Goal: Complete Application Form: Complete application form

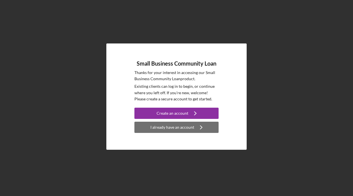
click at [180, 129] on div "I already have an account" at bounding box center [173, 127] width 44 height 11
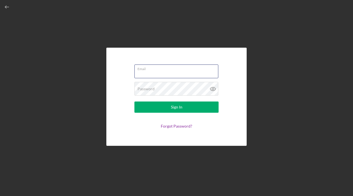
type input "[EMAIL_ADDRESS][DOMAIN_NAME]"
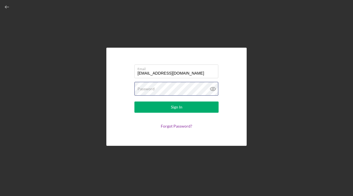
click at [177, 107] on button "Sign In" at bounding box center [177, 107] width 84 height 11
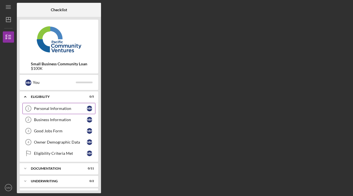
click at [47, 108] on div "Personal Information" at bounding box center [60, 108] width 53 height 4
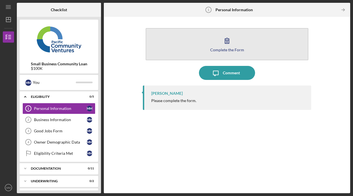
click at [224, 51] on div "Complete the Form" at bounding box center [227, 50] width 34 height 4
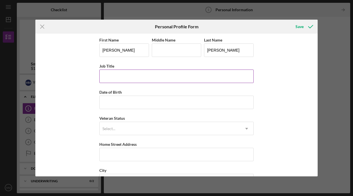
click at [126, 74] on input "Job Title" at bounding box center [176, 76] width 155 height 13
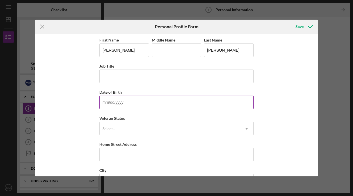
click at [120, 97] on input "Date of Birth" at bounding box center [176, 102] width 155 height 13
type input "[DATE]"
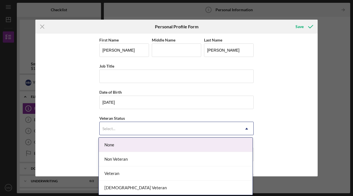
click at [119, 128] on div "Select..." at bounding box center [170, 128] width 140 height 13
click at [117, 143] on div "None" at bounding box center [176, 145] width 154 height 14
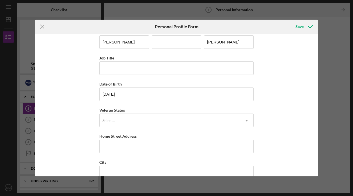
scroll to position [11, 0]
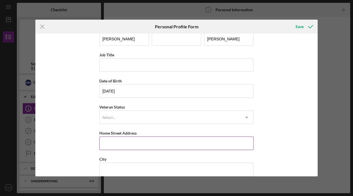
click at [117, 143] on input "Home Street Address" at bounding box center [176, 143] width 155 height 13
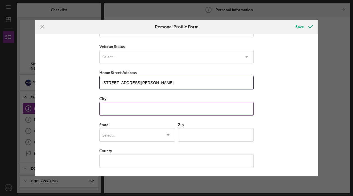
scroll to position [72, 0]
type input "[STREET_ADDRESS][PERSON_NAME]"
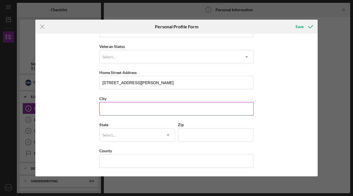
click at [127, 110] on input "City" at bounding box center [176, 108] width 155 height 13
type input "[GEOGRAPHIC_DATA]"
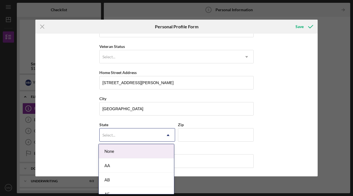
click at [133, 134] on div "Select..." at bounding box center [131, 135] width 62 height 13
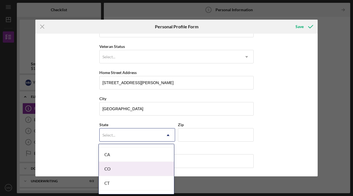
scroll to position [153, 0]
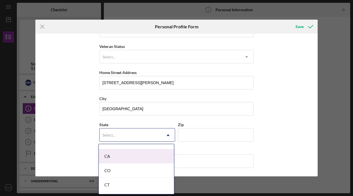
click at [126, 153] on div "CA" at bounding box center [136, 156] width 75 height 14
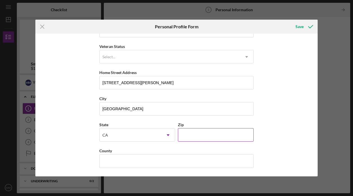
click at [204, 136] on input "Zip" at bounding box center [216, 134] width 76 height 13
type input "94610"
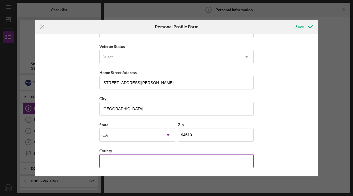
click at [189, 163] on input "County" at bounding box center [176, 161] width 155 height 13
type input "Alameda"
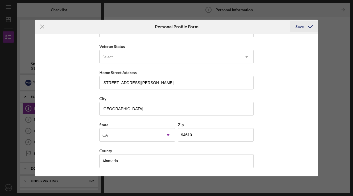
click at [307, 28] on icon "submit" at bounding box center [311, 27] width 14 height 14
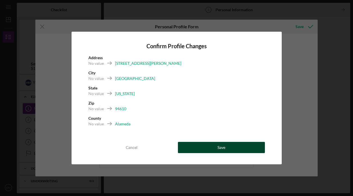
click at [233, 150] on button "Save" at bounding box center [221, 147] width 87 height 11
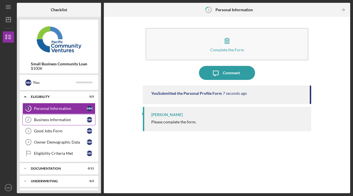
click at [74, 120] on div "Business Information" at bounding box center [60, 120] width 53 height 4
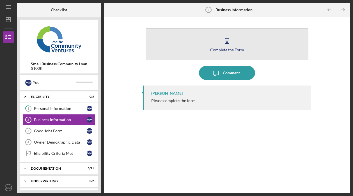
click at [220, 45] on button "Complete the Form Form" at bounding box center [227, 44] width 163 height 32
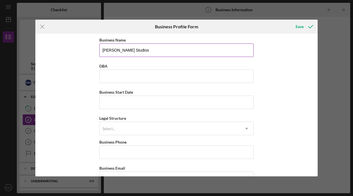
click at [150, 55] on input "[PERSON_NAME] Studios" at bounding box center [176, 50] width 155 height 13
type input "Mismo Enterprises LLC"
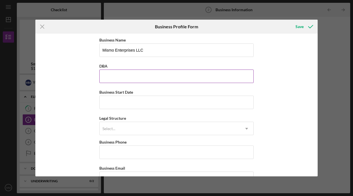
click at [146, 80] on input "DBA" at bounding box center [176, 76] width 155 height 13
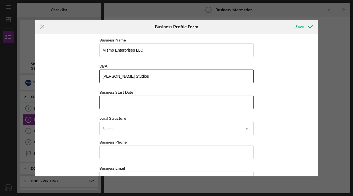
type input "[PERSON_NAME] Studios"
click at [147, 105] on input "Business Start Date" at bounding box center [176, 102] width 155 height 13
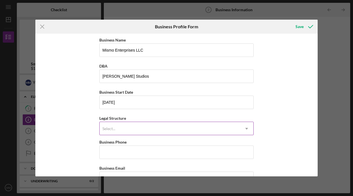
click at [151, 126] on div "Select..." at bounding box center [170, 128] width 140 height 13
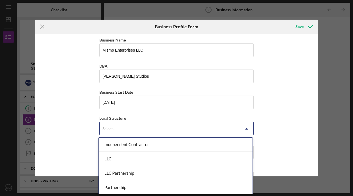
scroll to position [87, 0]
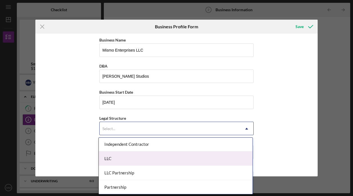
click at [149, 163] on div "LLC" at bounding box center [176, 159] width 154 height 14
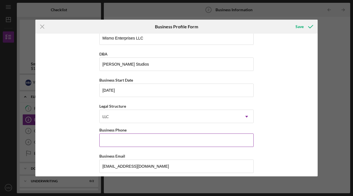
scroll to position [19, 0]
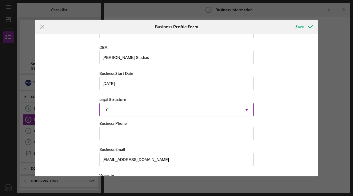
click at [248, 108] on icon "Icon/Dropdown Arrow" at bounding box center [246, 109] width 13 height 13
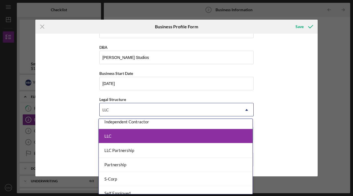
scroll to position [89, 0]
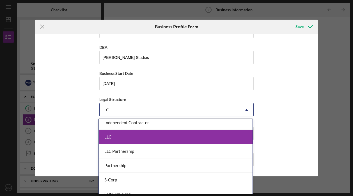
click at [201, 139] on div "LLC" at bounding box center [176, 137] width 154 height 14
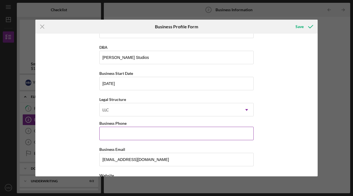
click at [231, 135] on input "Business Phone" at bounding box center [176, 133] width 155 height 13
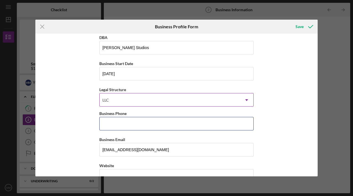
scroll to position [30, 0]
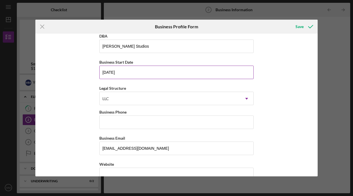
click at [131, 72] on input "[DATE]" at bounding box center [176, 72] width 155 height 13
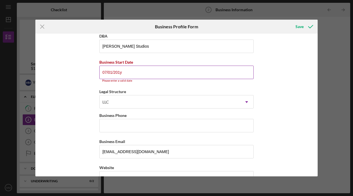
type input "[DATE]"
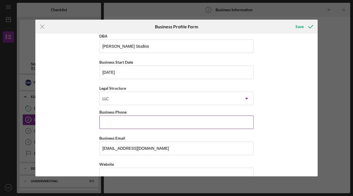
click at [152, 120] on input "Business Phone" at bounding box center [176, 122] width 155 height 13
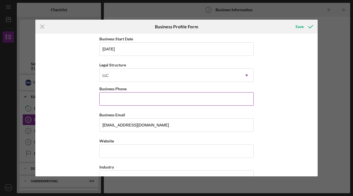
scroll to position [54, 0]
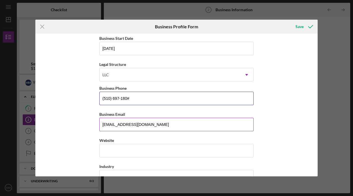
type input "[PHONE_NUMBER]"
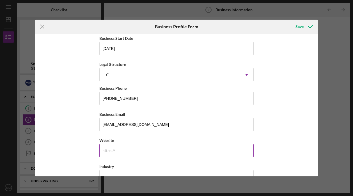
click at [155, 152] on input "Website" at bounding box center [176, 150] width 155 height 13
click at [138, 152] on input "[DOMAIN_NAME]" at bounding box center [176, 150] width 155 height 13
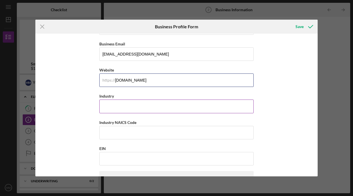
scroll to position [126, 0]
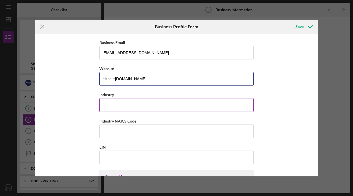
type input "[DOMAIN_NAME]"
click at [140, 110] on input "Industry" at bounding box center [176, 104] width 155 height 13
type input "Health & Wellness"
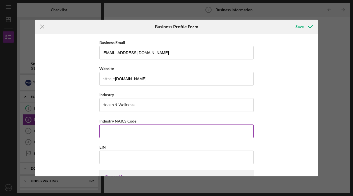
click at [182, 125] on input "Industry NAICS Code" at bounding box center [176, 131] width 155 height 13
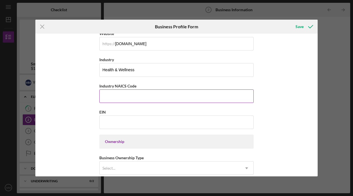
scroll to position [164, 0]
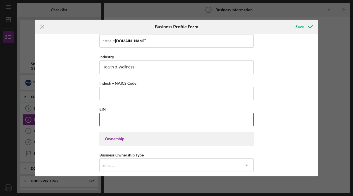
click at [171, 125] on input "EIN" at bounding box center [176, 119] width 155 height 13
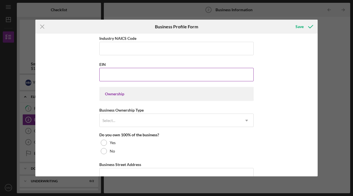
scroll to position [217, 0]
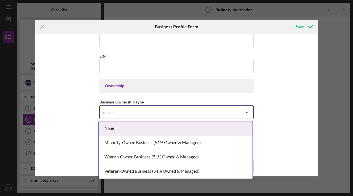
click at [181, 114] on div "Select..." at bounding box center [170, 112] width 140 height 13
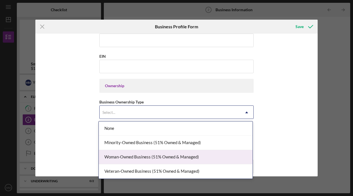
click at [171, 156] on div "Woman-Owned Business (51% Owned & Managed)" at bounding box center [176, 157] width 154 height 14
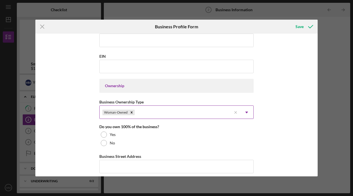
click at [246, 111] on icon "Icon/Dropdown Arrow" at bounding box center [246, 112] width 13 height 13
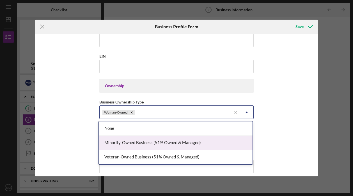
click at [196, 137] on div "Minority-Owned Business (51% Owned & Managed)" at bounding box center [176, 143] width 154 height 14
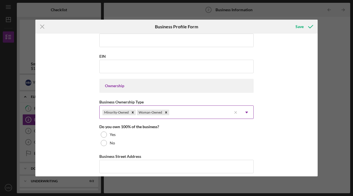
click at [247, 110] on icon "Icon/Dropdown Arrow" at bounding box center [246, 112] width 13 height 13
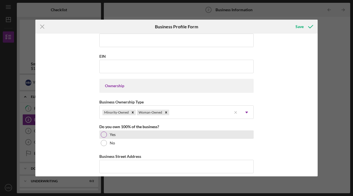
click at [107, 137] on div "Yes" at bounding box center [176, 135] width 155 height 8
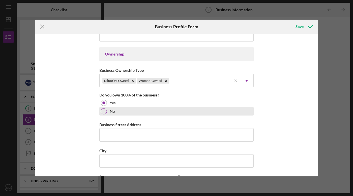
scroll to position [252, 0]
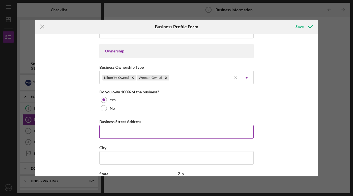
click at [146, 132] on input "Business Street Address" at bounding box center [176, 131] width 155 height 13
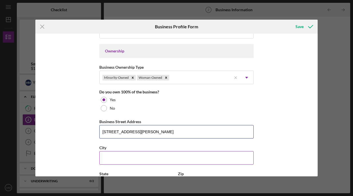
type input "[STREET_ADDRESS][PERSON_NAME]"
click at [139, 159] on input "City" at bounding box center [176, 157] width 155 height 13
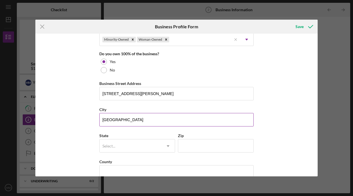
scroll to position [319, 0]
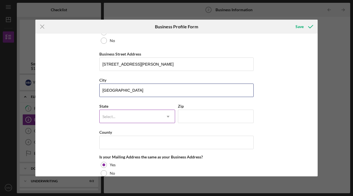
type input "[GEOGRAPHIC_DATA]"
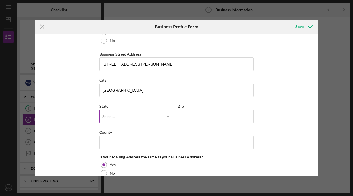
click at [168, 117] on icon "Icon/Dropdown Arrow" at bounding box center [168, 116] width 13 height 13
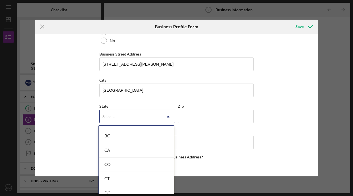
scroll to position [145, 0]
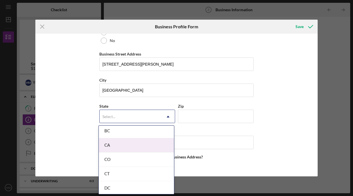
click at [137, 145] on div "CA" at bounding box center [136, 146] width 75 height 14
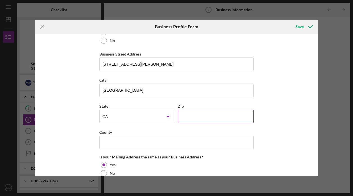
click at [194, 115] on input "Zip" at bounding box center [216, 116] width 76 height 13
type input "94610"
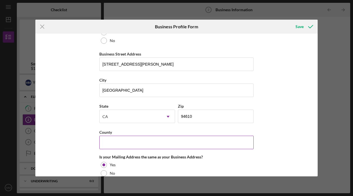
click at [182, 141] on input "County" at bounding box center [176, 142] width 155 height 13
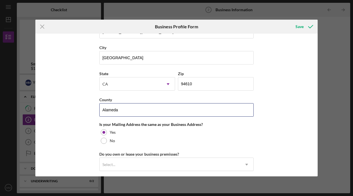
scroll to position [365, 0]
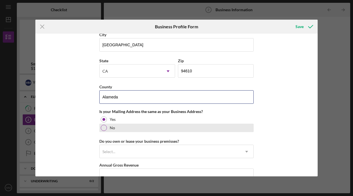
type input "Alameda"
click at [103, 130] on div at bounding box center [104, 128] width 6 height 6
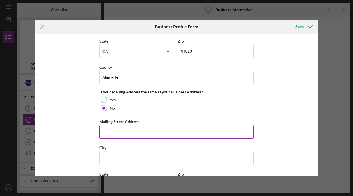
scroll to position [385, 0]
click at [155, 132] on input "Mailing Street Address" at bounding box center [176, 131] width 155 height 13
click at [108, 133] on input "[STREET_ADDRESS][PERSON_NAME]" at bounding box center [176, 131] width 155 height 13
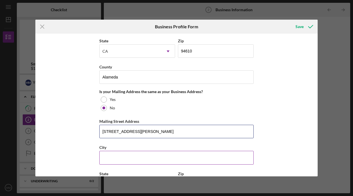
type input "[STREET_ADDRESS][PERSON_NAME]"
click at [116, 155] on input "City" at bounding box center [176, 157] width 155 height 13
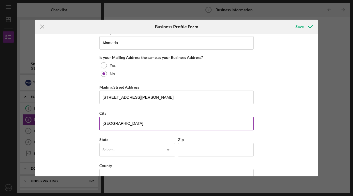
scroll to position [426, 0]
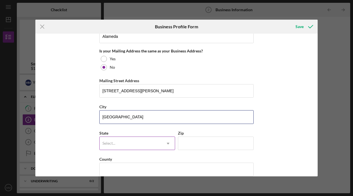
type input "[GEOGRAPHIC_DATA]"
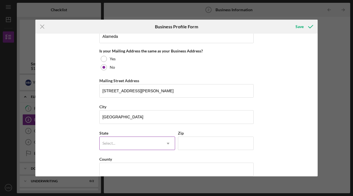
click at [120, 146] on div "Select..." at bounding box center [131, 143] width 62 height 13
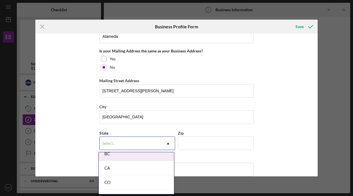
scroll to position [150, 0]
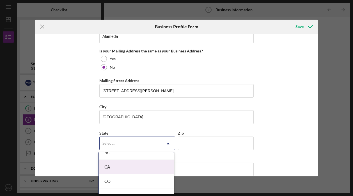
click at [119, 164] on div "CA" at bounding box center [136, 167] width 75 height 14
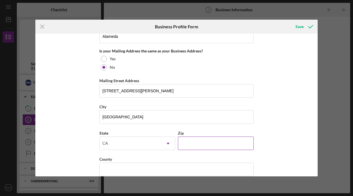
click at [201, 137] on input "Zip" at bounding box center [216, 143] width 76 height 13
type input "94610"
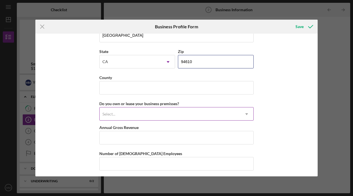
scroll to position [507, 0]
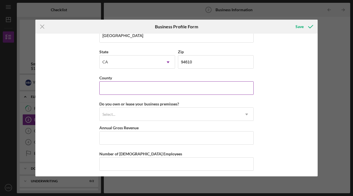
click at [165, 90] on input "County" at bounding box center [176, 87] width 155 height 13
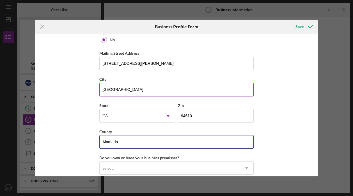
scroll to position [452, 0]
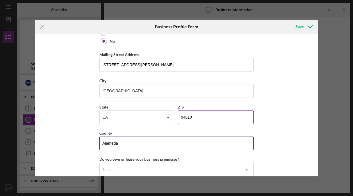
type input "Alameda"
click at [196, 118] on input "94610" at bounding box center [216, 117] width 76 height 13
type input "94611"
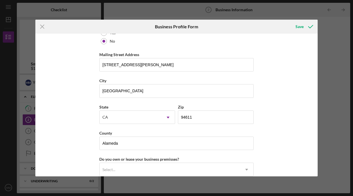
click at [276, 136] on div "Business Name Mismo Enterprises LLC DBA [PERSON_NAME] Studios Business Start Da…" at bounding box center [176, 105] width 283 height 143
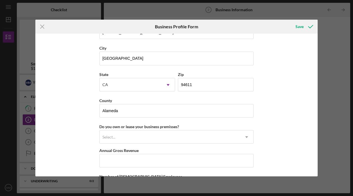
scroll to position [498, 0]
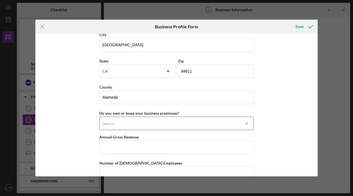
click at [246, 123] on icon "Icon/Dropdown Arrow" at bounding box center [246, 123] width 13 height 13
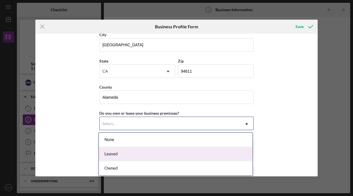
click at [183, 154] on div "Leased" at bounding box center [176, 154] width 154 height 14
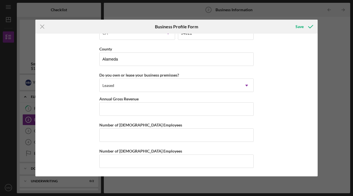
scroll to position [536, 0]
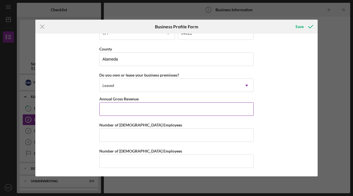
click at [188, 114] on input "Annual Gross Revenue" at bounding box center [176, 109] width 155 height 13
type input "$200,000"
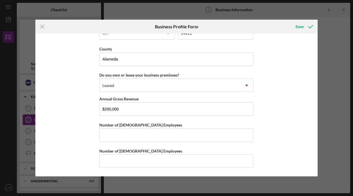
click at [266, 127] on div "Business Name Mismo Enterprises LLC DBA [PERSON_NAME] Studios Business Start Da…" at bounding box center [176, 105] width 283 height 143
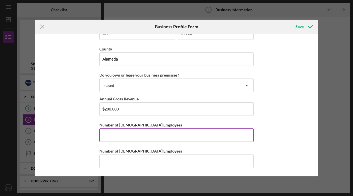
click at [227, 133] on input "Number of [DEMOGRAPHIC_DATA] Employees" at bounding box center [176, 135] width 155 height 13
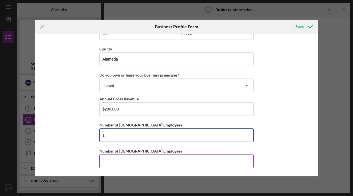
type input "1"
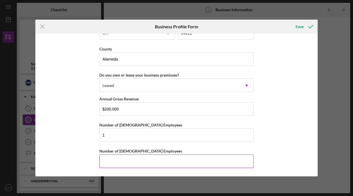
click at [230, 160] on input "Number of [DEMOGRAPHIC_DATA] Employees" at bounding box center [176, 161] width 155 height 13
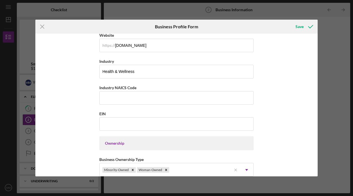
scroll to position [158, 0]
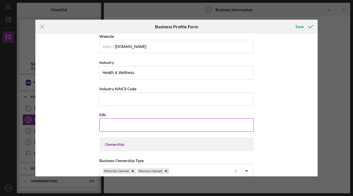
type input "0"
click at [121, 128] on input "EIN" at bounding box center [176, 125] width 155 height 13
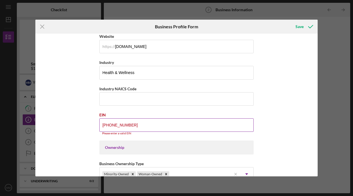
type input "[US_EMPLOYER_IDENTIFICATION_NUMBER]"
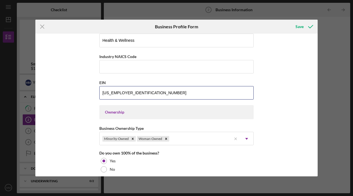
scroll to position [185, 0]
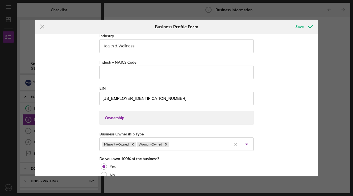
click at [287, 122] on div "Business Name Mismo Enterprises LLC DBA [PERSON_NAME] Studios Business Start Da…" at bounding box center [176, 105] width 283 height 143
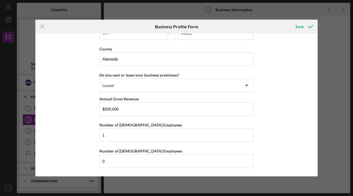
scroll to position [536, 0]
click at [307, 27] on icon "submit" at bounding box center [311, 27] width 14 height 14
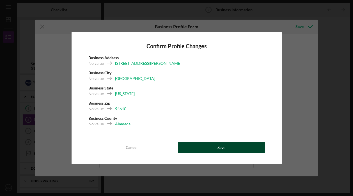
click at [215, 152] on button "Save" at bounding box center [221, 147] width 87 height 11
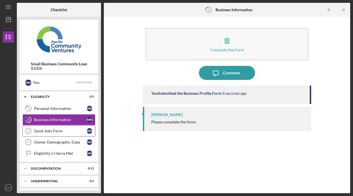
click at [62, 132] on div "Good Jobs Form" at bounding box center [60, 131] width 53 height 4
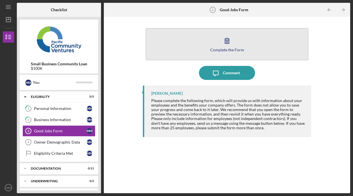
click at [222, 49] on div "Complete the Form" at bounding box center [227, 50] width 34 height 4
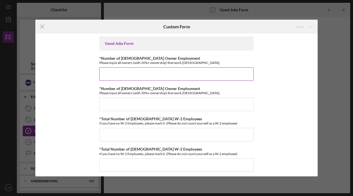
click at [218, 73] on input "*Number of [DEMOGRAPHIC_DATA] Owner Employment" at bounding box center [176, 73] width 155 height 13
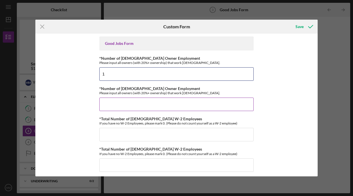
type input "1"
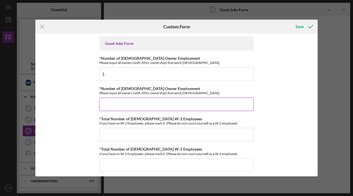
click at [162, 106] on input "*Number of [DEMOGRAPHIC_DATA] Owner Employment" at bounding box center [176, 104] width 155 height 13
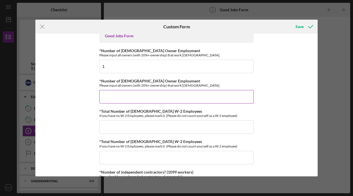
scroll to position [16, 0]
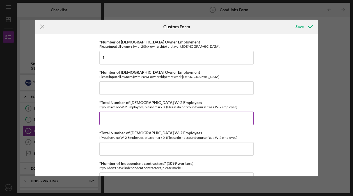
click at [160, 122] on input "*Total Number of [DEMOGRAPHIC_DATA] W-2 Employees" at bounding box center [176, 118] width 155 height 13
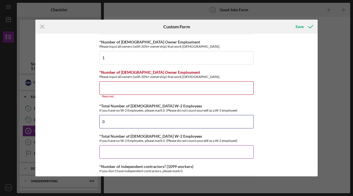
type input "0"
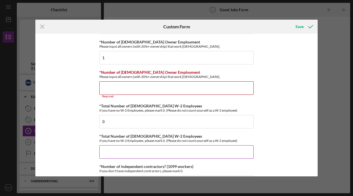
click at [160, 150] on input "*Total Number of [DEMOGRAPHIC_DATA] W-2 Employees" at bounding box center [176, 152] width 155 height 13
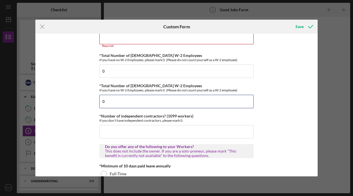
scroll to position [67, 0]
type input "0"
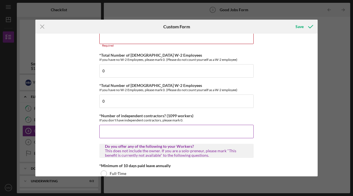
click at [152, 132] on input "*Number of independent contractors? (1099 workers)" at bounding box center [176, 131] width 155 height 13
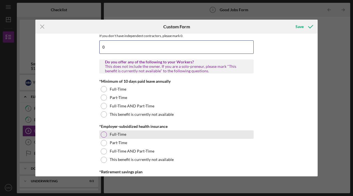
scroll to position [150, 0]
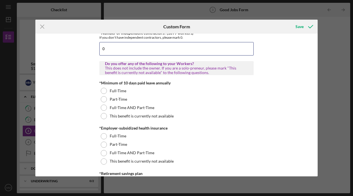
type input "0"
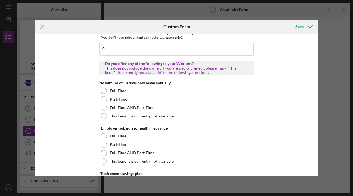
click at [84, 124] on div "Good Jobs Form *Number of [DEMOGRAPHIC_DATA] Owner Employment Please input all …" at bounding box center [176, 105] width 283 height 143
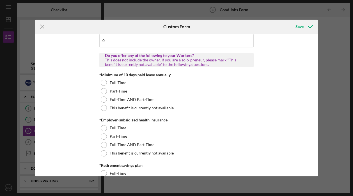
scroll to position [161, 0]
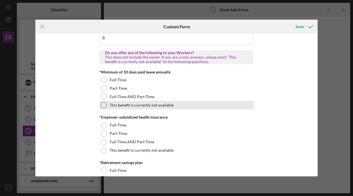
click at [103, 107] on div at bounding box center [104, 105] width 6 height 6
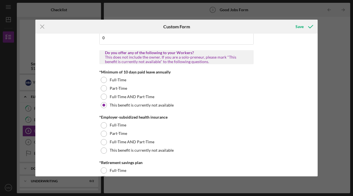
scroll to position [167, 0]
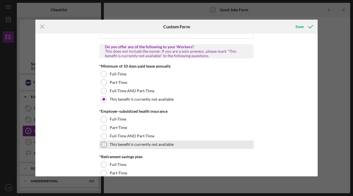
click at [103, 144] on div at bounding box center [104, 145] width 6 height 6
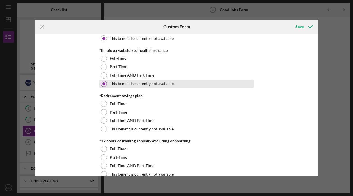
scroll to position [233, 0]
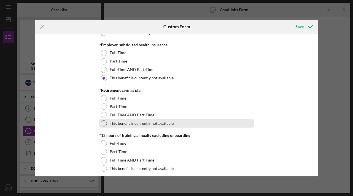
click at [103, 123] on div at bounding box center [104, 124] width 6 height 6
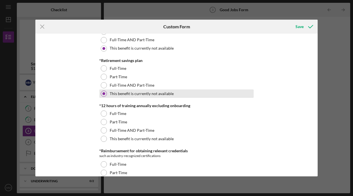
scroll to position [266, 0]
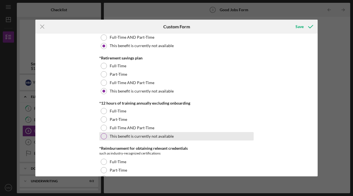
click at [101, 136] on div at bounding box center [104, 136] width 6 height 6
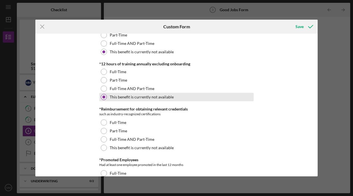
scroll to position [309, 0]
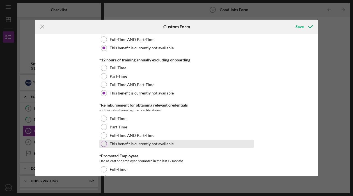
click at [103, 145] on div at bounding box center [104, 144] width 6 height 6
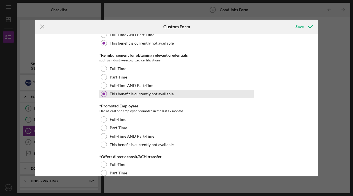
scroll to position [360, 0]
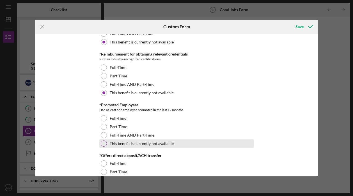
click at [103, 144] on div at bounding box center [104, 144] width 6 height 6
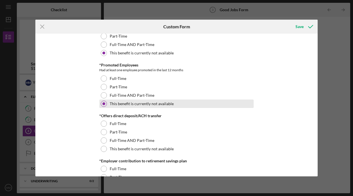
scroll to position [407, 0]
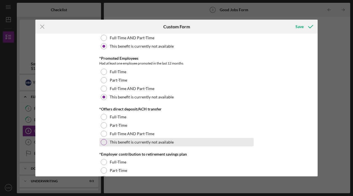
click at [103, 146] on div "This benefit is currently not available" at bounding box center [176, 142] width 155 height 8
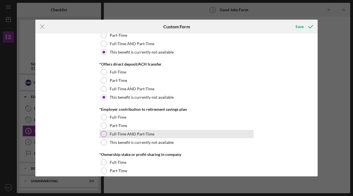
scroll to position [456, 0]
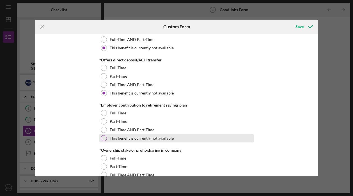
click at [103, 141] on div at bounding box center [104, 138] width 6 height 6
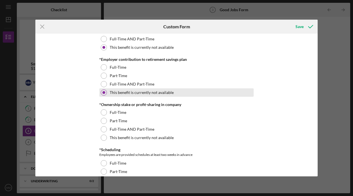
scroll to position [510, 0]
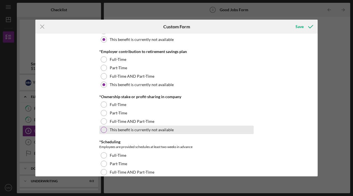
click at [103, 130] on div at bounding box center [104, 130] width 6 height 6
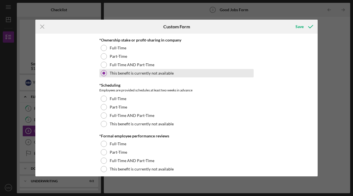
scroll to position [569, 0]
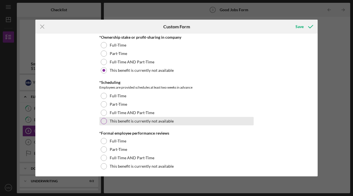
click at [103, 125] on div "This benefit is currently not available" at bounding box center [176, 121] width 155 height 8
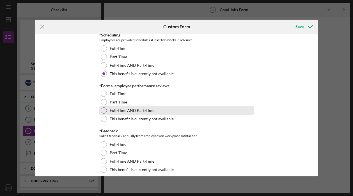
scroll to position [617, 0]
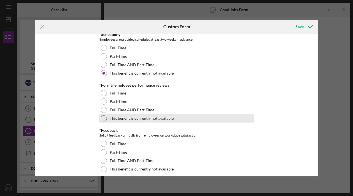
click at [103, 120] on div at bounding box center [104, 118] width 6 height 6
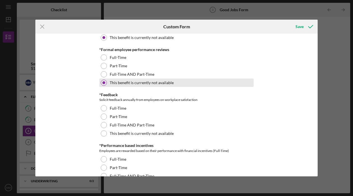
scroll to position [654, 0]
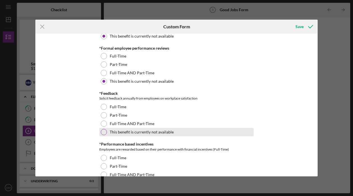
click at [103, 130] on div at bounding box center [104, 132] width 6 height 6
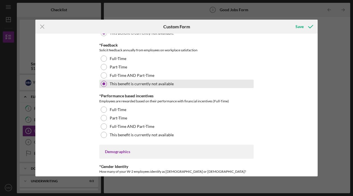
scroll to position [705, 0]
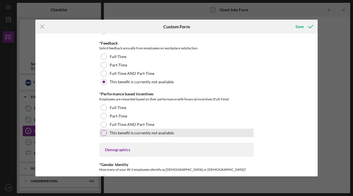
click at [103, 134] on div at bounding box center [104, 133] width 6 height 6
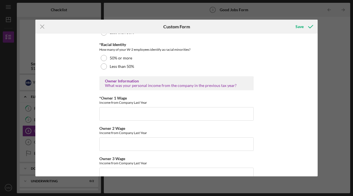
scroll to position [859, 0]
click at [108, 113] on input "*Owner 1 Wage" at bounding box center [176, 113] width 155 height 13
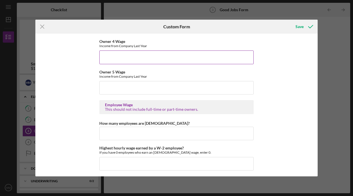
scroll to position [1007, 0]
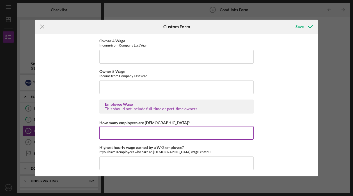
click at [109, 135] on input "How many employees are [DEMOGRAPHIC_DATA]?" at bounding box center [176, 132] width 155 height 13
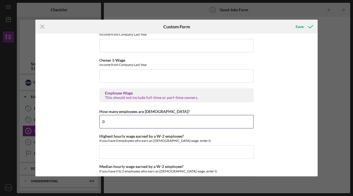
scroll to position [1022, 0]
type input "0"
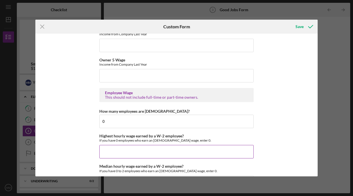
click at [105, 147] on input "Highest hourly wage earned by a W-2 employee?" at bounding box center [176, 151] width 155 height 13
type input "$0"
click at [63, 142] on div "Good Jobs Form *Number of [DEMOGRAPHIC_DATA] Owner Employment Please input all …" at bounding box center [176, 105] width 283 height 143
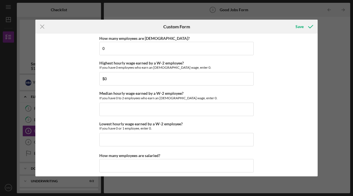
scroll to position [1103, 0]
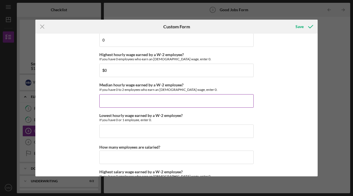
click at [114, 106] on input "Median hourly wage earned by a W-2 employee?" at bounding box center [176, 100] width 155 height 13
type input "$0"
click at [104, 131] on input "Lowest hourly wage earned by a W-2 employee?" at bounding box center [176, 131] width 155 height 13
type input "$0"
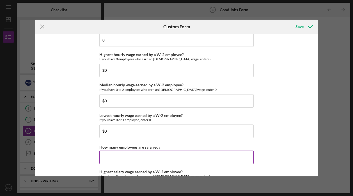
click at [109, 157] on input "How many employees are salaried?" at bounding box center [176, 157] width 155 height 13
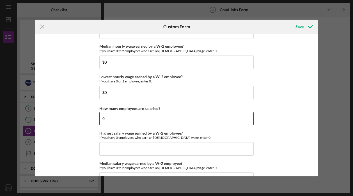
scroll to position [1164, 0]
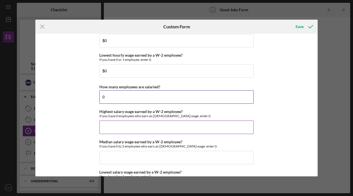
type input "0"
click at [109, 127] on input "Highest salary wage earned by a W-2 employee?" at bounding box center [176, 127] width 155 height 13
type input "$0"
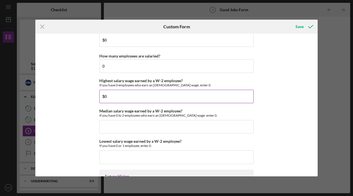
scroll to position [1212, 0]
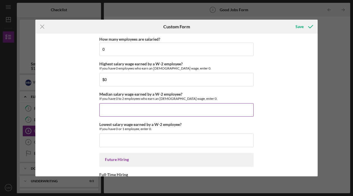
click at [117, 110] on input "Median salary wage earned by a W-2 employee?" at bounding box center [176, 109] width 155 height 13
type input "$0"
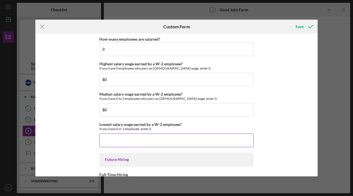
click at [108, 140] on input "Lowest salary wage earned by a W-2 employee?" at bounding box center [176, 140] width 155 height 13
type input "$0"
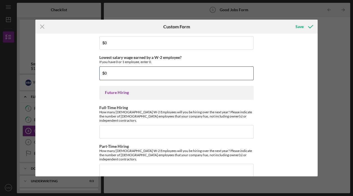
scroll to position [1278, 0]
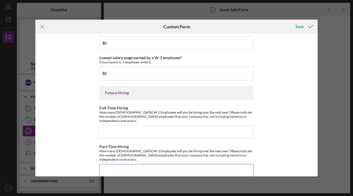
click at [117, 164] on input "Part-Time Hiring" at bounding box center [176, 170] width 155 height 13
type input "1"
click at [88, 145] on div "Good Jobs Form *Number of [DEMOGRAPHIC_DATA] Owner Employment Please input all …" at bounding box center [176, 105] width 283 height 143
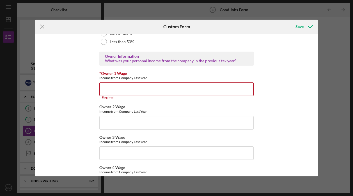
scroll to position [882, 0]
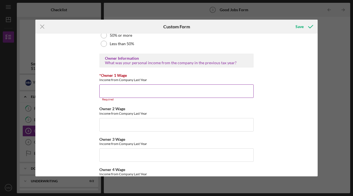
click at [111, 90] on input "*Owner 1 Wage" at bounding box center [176, 91] width 155 height 13
type input "8"
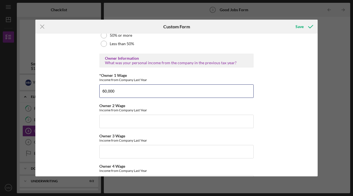
type input "60,000"
click at [287, 112] on div "Good Jobs Form *Number of [DEMOGRAPHIC_DATA] Owner Employment Please input all …" at bounding box center [176, 105] width 283 height 143
click at [302, 28] on div "Save" at bounding box center [300, 26] width 8 height 11
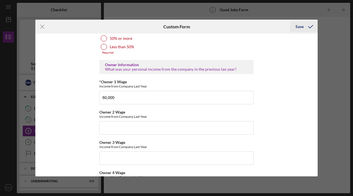
scroll to position [53, 0]
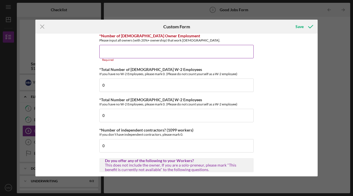
click at [171, 50] on input "*Number of [DEMOGRAPHIC_DATA] Owner Employment" at bounding box center [176, 51] width 155 height 13
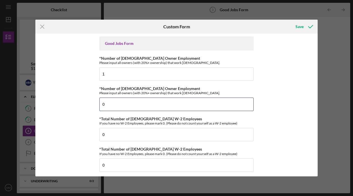
scroll to position [0, 0]
type input "0"
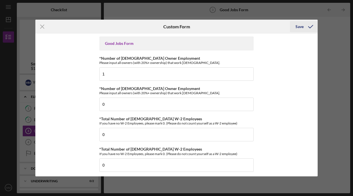
click at [301, 28] on div "Save" at bounding box center [300, 26] width 8 height 11
click at [311, 28] on icon "submit" at bounding box center [311, 27] width 14 height 14
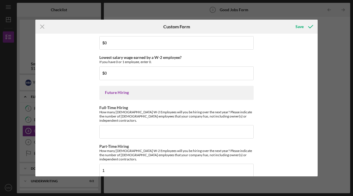
scroll to position [1278, 0]
click at [133, 164] on input "1" at bounding box center [176, 170] width 155 height 13
click at [306, 26] on icon "submit" at bounding box center [311, 27] width 14 height 14
click at [150, 164] on input "1" at bounding box center [176, 170] width 155 height 13
click at [304, 26] on icon "submit" at bounding box center [311, 27] width 14 height 14
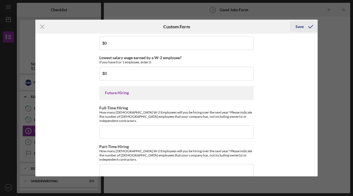
click at [304, 30] on icon "submit" at bounding box center [311, 27] width 14 height 14
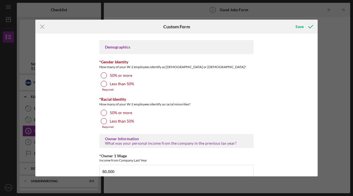
scroll to position [777, 0]
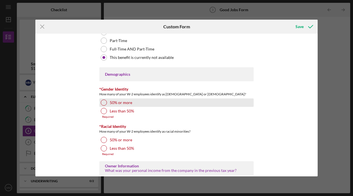
click at [104, 102] on div at bounding box center [104, 103] width 6 height 6
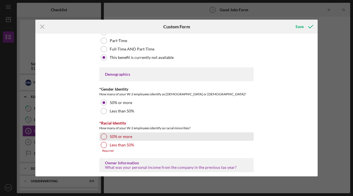
click at [103, 138] on div at bounding box center [104, 137] width 6 height 6
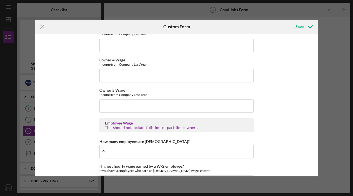
scroll to position [986, 0]
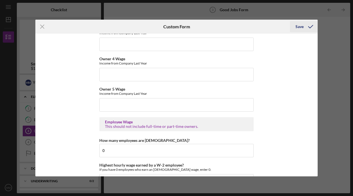
click at [301, 26] on div "Save" at bounding box center [300, 26] width 8 height 11
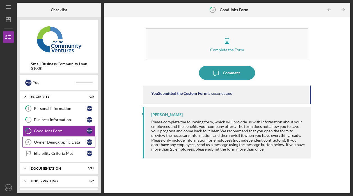
click at [58, 142] on div "Owner Demographic Data" at bounding box center [60, 142] width 53 height 4
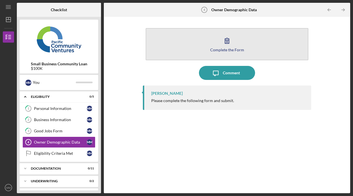
click at [235, 47] on button "Complete the Form Form" at bounding box center [227, 44] width 163 height 32
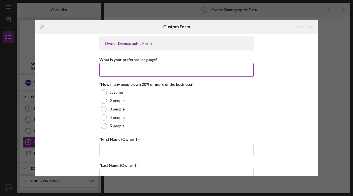
click at [187, 75] on input "What is your preferred language?" at bounding box center [176, 69] width 155 height 13
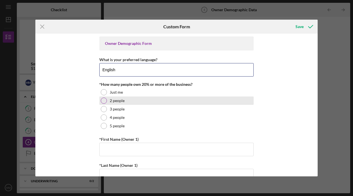
type input "English"
click at [219, 101] on div "2 people" at bounding box center [176, 101] width 155 height 8
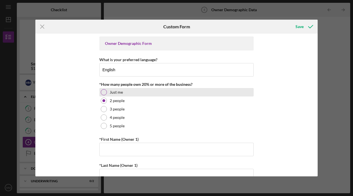
click at [210, 92] on div "Just me" at bounding box center [176, 92] width 155 height 8
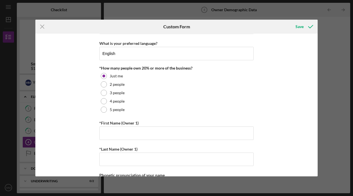
scroll to position [22, 0]
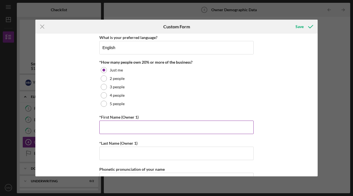
click at [203, 129] on input "*First Name (Owner 1)" at bounding box center [176, 127] width 155 height 13
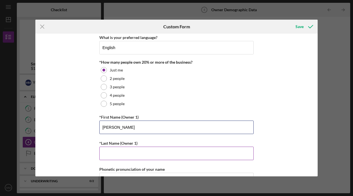
type input "[PERSON_NAME]"
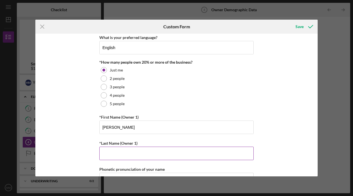
click at [187, 155] on input "*Last Name (Owner 1)" at bounding box center [176, 153] width 155 height 13
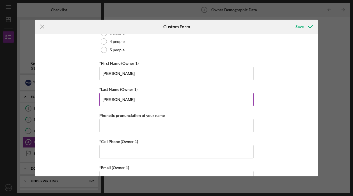
scroll to position [80, 0]
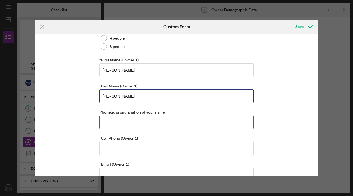
type input "[PERSON_NAME]"
click at [149, 123] on input "Phonetic pronunciation of your name" at bounding box center [176, 122] width 155 height 13
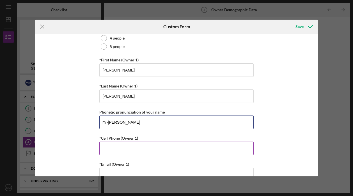
type input "mi-[PERSON_NAME]"
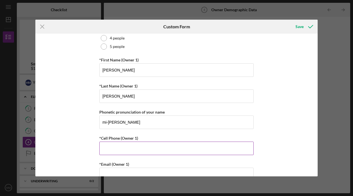
click at [151, 148] on input "*Cell Phone (Owner 1)" at bounding box center [176, 148] width 155 height 13
type input "[PHONE_NUMBER]"
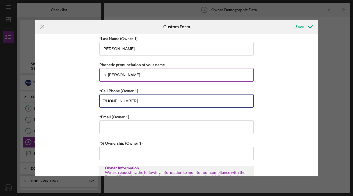
scroll to position [127, 0]
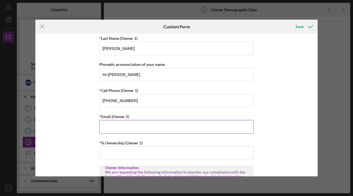
click at [192, 127] on input "*Email (Owner 1)" at bounding box center [176, 126] width 155 height 13
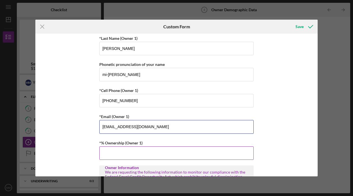
type input "[EMAIL_ADDRESS][DOMAIN_NAME]"
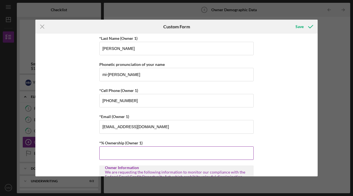
click at [214, 152] on input "*% Ownership (Owner 1)" at bounding box center [176, 153] width 155 height 13
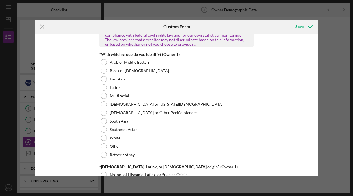
scroll to position [276, 0]
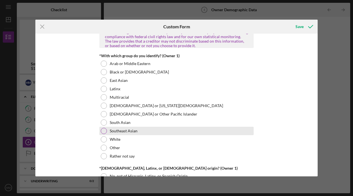
type input "100.00000%"
click at [103, 130] on div at bounding box center [104, 131] width 6 height 6
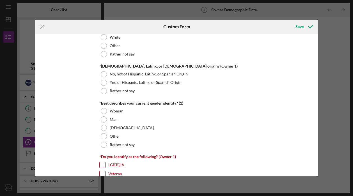
scroll to position [379, 0]
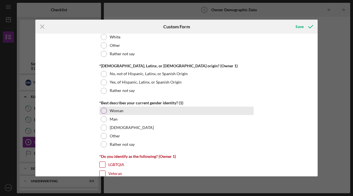
click at [101, 110] on div at bounding box center [104, 111] width 6 height 6
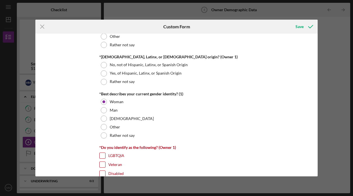
scroll to position [389, 0]
click at [101, 154] on input "LGBTQIA" at bounding box center [103, 156] width 6 height 6
checkbox input "true"
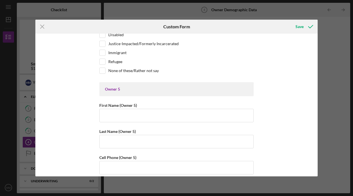
scroll to position [1857, 0]
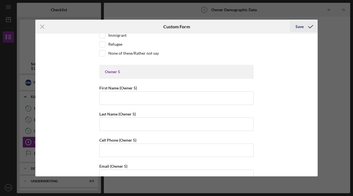
click at [305, 28] on icon "submit" at bounding box center [311, 27] width 14 height 14
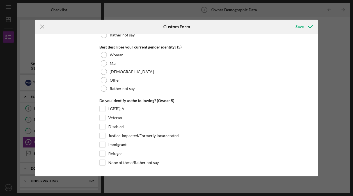
scroll to position [2180, 0]
click at [314, 26] on icon "submit" at bounding box center [311, 27] width 14 height 14
click at [308, 24] on icon "submit" at bounding box center [311, 27] width 14 height 14
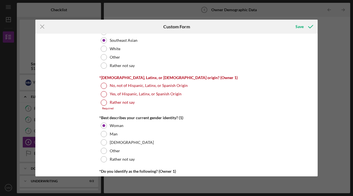
scroll to position [370, 0]
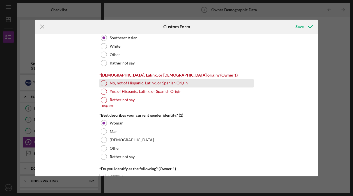
click at [106, 83] on div at bounding box center [104, 83] width 6 height 6
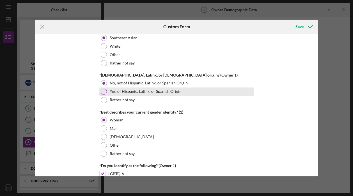
click at [101, 91] on div at bounding box center [104, 92] width 6 height 6
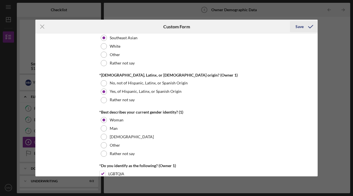
click at [303, 26] on div "Save" at bounding box center [300, 26] width 8 height 11
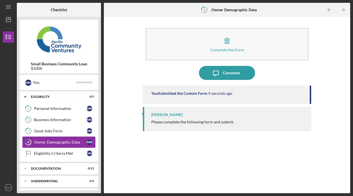
scroll to position [8, 0]
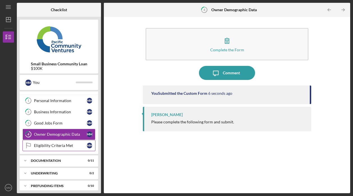
click at [69, 146] on div "Eligibility Criteria Met" at bounding box center [60, 146] width 53 height 4
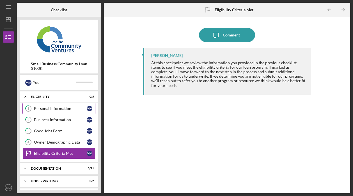
click at [47, 108] on div "Personal Information" at bounding box center [60, 108] width 53 height 4
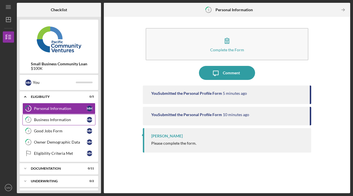
click at [47, 122] on link "2 Business Information M M" at bounding box center [58, 119] width 73 height 11
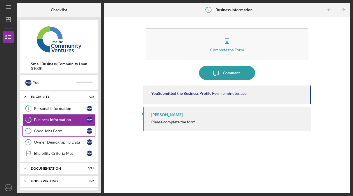
click at [46, 131] on div "Good Jobs Form" at bounding box center [60, 131] width 53 height 4
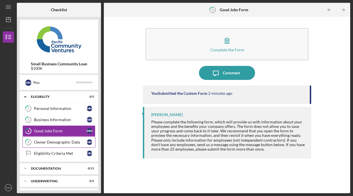
click at [50, 140] on div "Owner Demographic Data" at bounding box center [60, 142] width 53 height 4
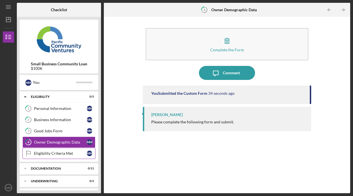
click at [46, 156] on link "Eligibility Criteria Met Eligibility Criteria Met M M" at bounding box center [58, 153] width 73 height 11
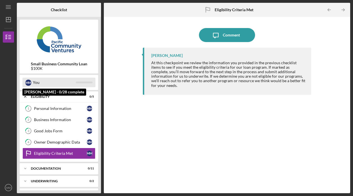
click at [39, 85] on div "You" at bounding box center [54, 83] width 43 height 10
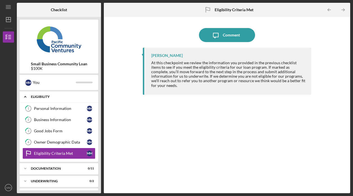
click at [26, 96] on icon "Icon/Expander" at bounding box center [25, 96] width 11 height 11
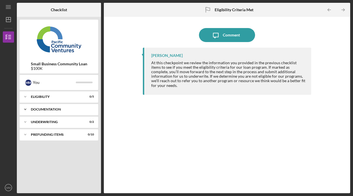
click at [24, 108] on icon "Icon/Expander" at bounding box center [25, 109] width 11 height 11
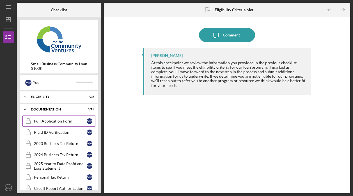
click at [52, 122] on div "Full Application Form" at bounding box center [60, 121] width 53 height 4
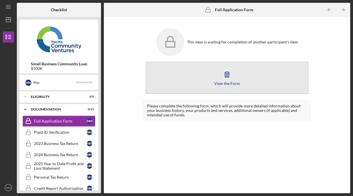
click at [233, 82] on div "View the Form" at bounding box center [227, 83] width 26 height 4
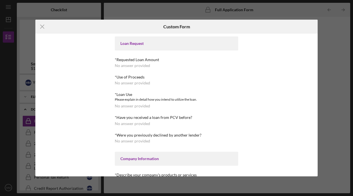
click at [171, 39] on div "Loan Request" at bounding box center [177, 44] width 124 height 14
click at [132, 58] on div "*Requested Loan Amount" at bounding box center [177, 60] width 124 height 4
click at [42, 27] on icon "Icon/Menu Close" at bounding box center [42, 27] width 14 height 14
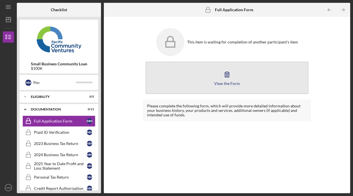
click at [232, 81] on icon "button" at bounding box center [227, 74] width 14 height 14
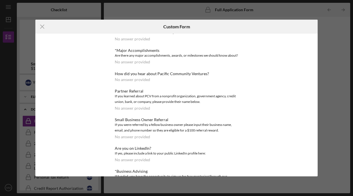
scroll to position [306, 0]
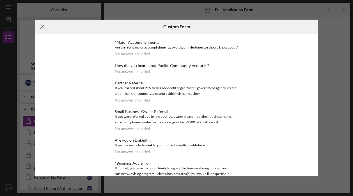
click at [42, 26] on line at bounding box center [42, 27] width 4 height 4
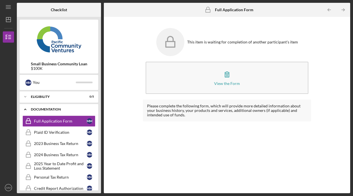
click at [24, 107] on icon "Icon/Expander" at bounding box center [25, 109] width 11 height 11
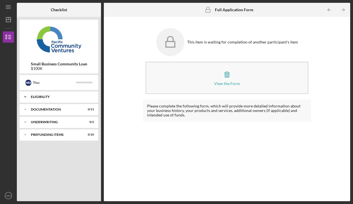
click at [24, 97] on icon "Icon/Expander" at bounding box center [25, 96] width 11 height 11
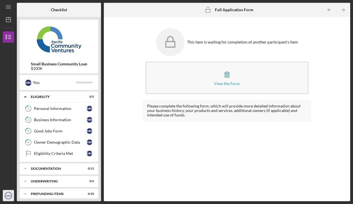
click at [5, 196] on icon "MM" at bounding box center [8, 196] width 11 height 14
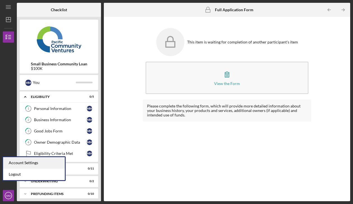
click at [19, 162] on div "Account Settings" at bounding box center [34, 163] width 62 height 12
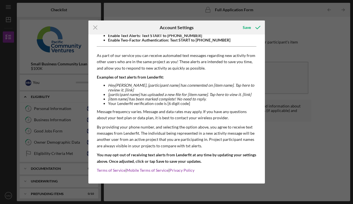
scroll to position [51, 0]
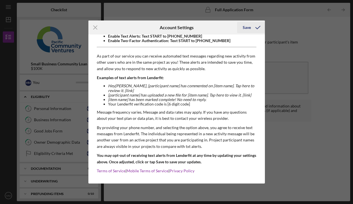
click at [248, 26] on div "Save" at bounding box center [247, 27] width 8 height 11
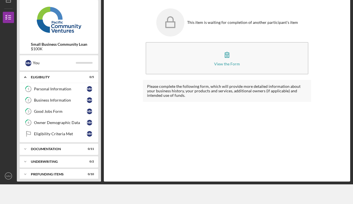
scroll to position [0, 0]
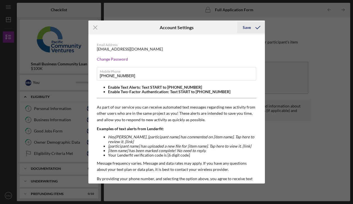
click at [244, 25] on div "Save" at bounding box center [247, 27] width 8 height 11
click at [98, 26] on icon "Icon/Menu Close" at bounding box center [96, 28] width 14 height 14
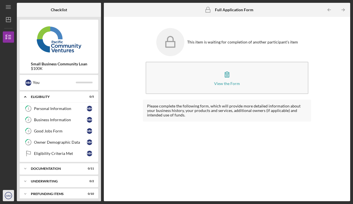
click at [8, 195] on text "MM" at bounding box center [8, 195] width 4 height 3
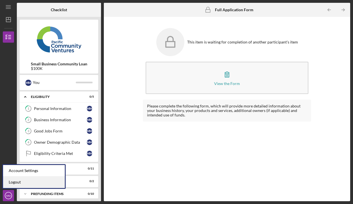
click at [20, 183] on link "Logout" at bounding box center [34, 183] width 62 height 12
